Goal: Information Seeking & Learning: Learn about a topic

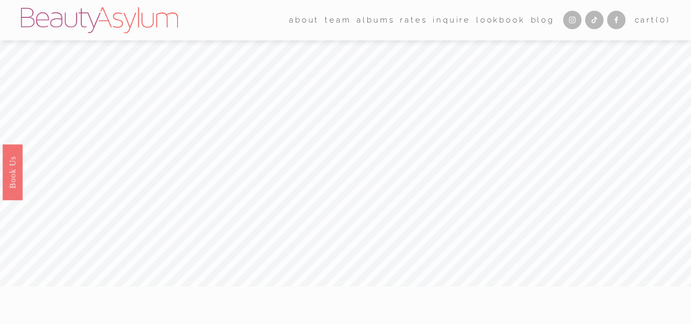
click at [401, 19] on link "Rates" at bounding box center [413, 20] width 27 height 16
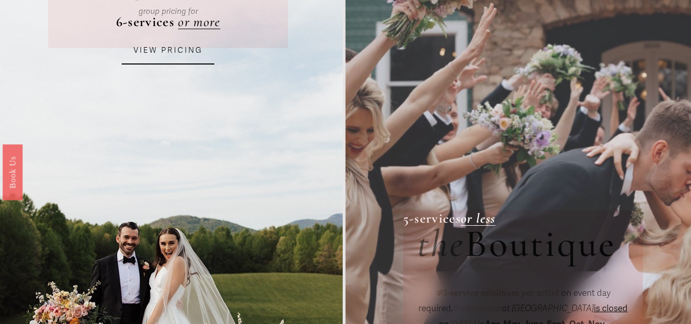
scroll to position [153, 0]
click at [178, 51] on link "VIEW PRICING" at bounding box center [168, 51] width 92 height 28
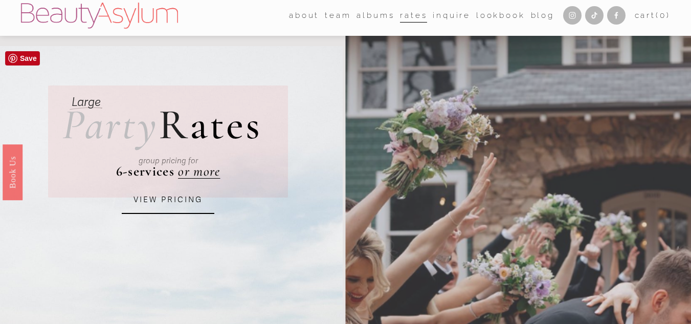
scroll to position [0, 0]
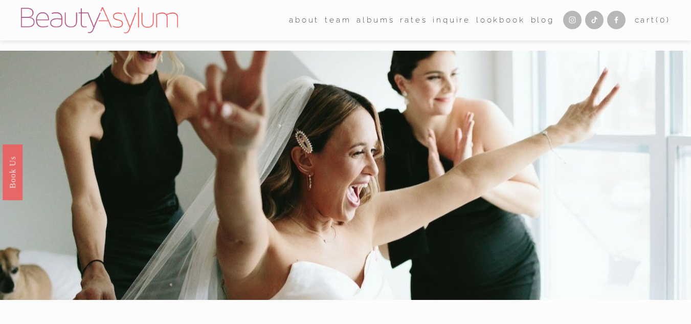
click at [485, 22] on link "Lookbook" at bounding box center [500, 20] width 49 height 16
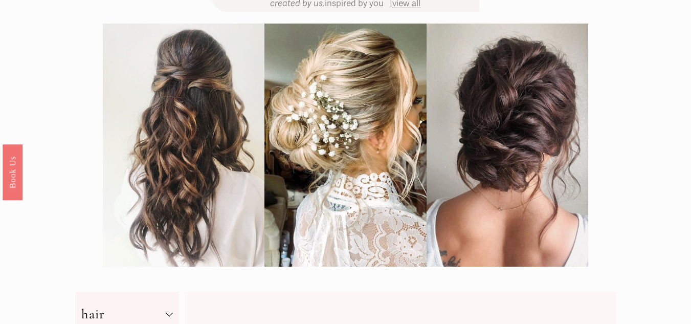
scroll to position [102, 0]
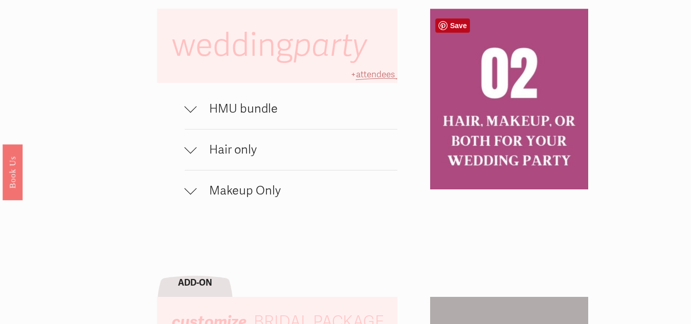
scroll to position [665, 0]
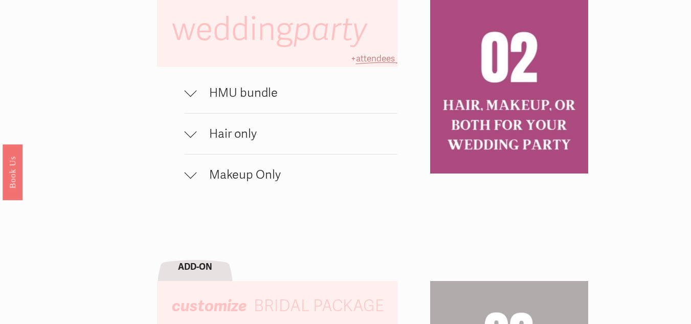
click at [257, 100] on span "HMU bundle" at bounding box center [297, 92] width 200 height 15
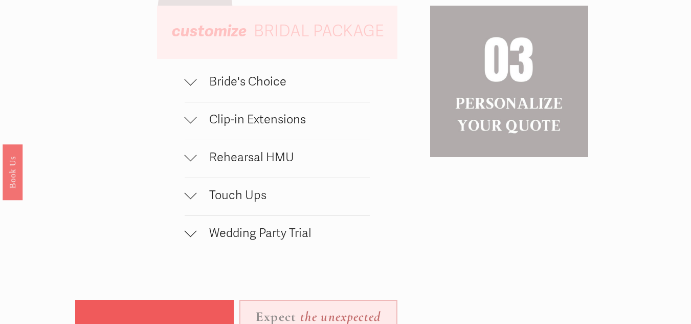
scroll to position [1023, 0]
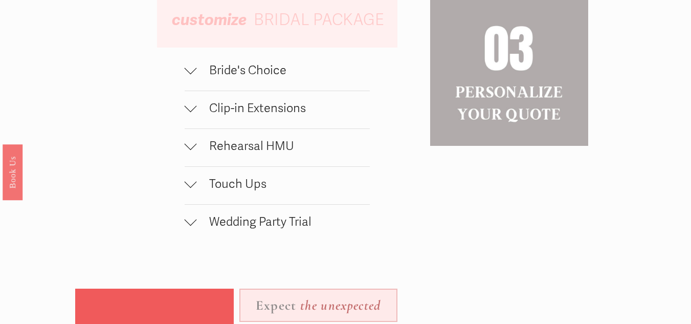
click at [273, 114] on span "Clip-in Extensions" at bounding box center [283, 108] width 173 height 15
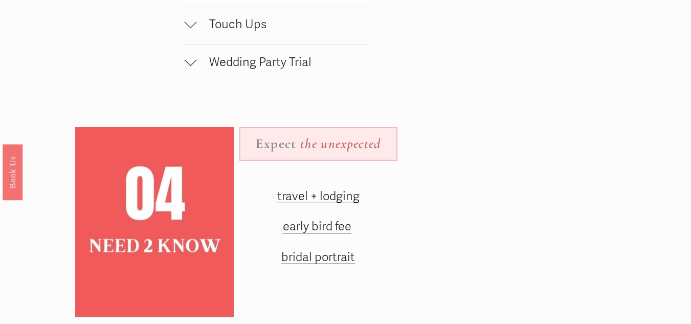
scroll to position [1279, 0]
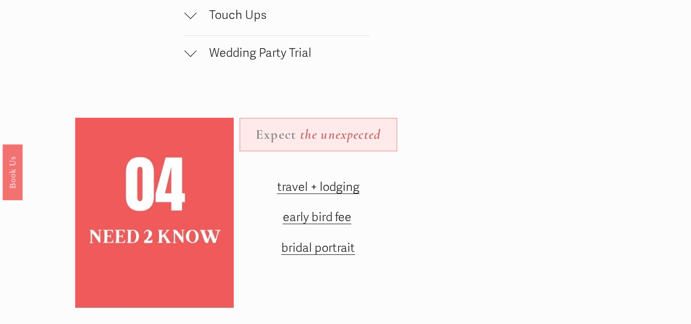
click at [337, 224] on span "early bird fee" at bounding box center [317, 217] width 69 height 15
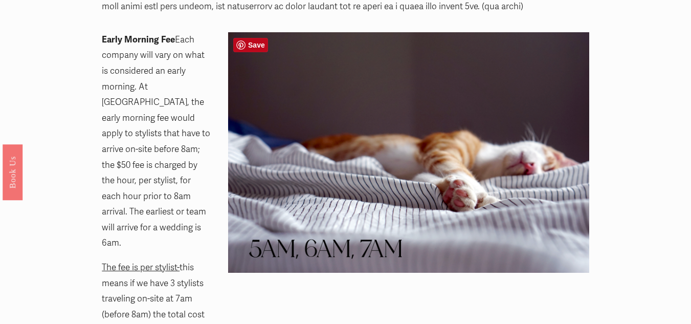
scroll to position [767, 0]
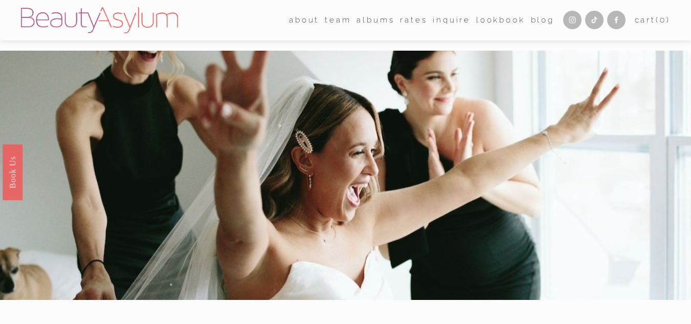
click at [0, 0] on link "Charlotte" at bounding box center [0, 0] width 0 height 0
click at [502, 18] on link "Lookbook" at bounding box center [500, 20] width 49 height 16
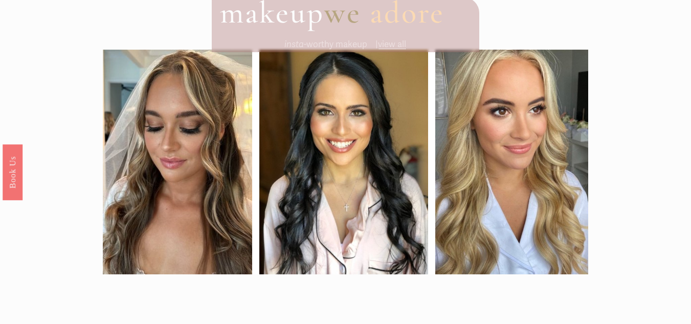
scroll to position [716, 0]
